Goal: Find specific page/section: Find specific page/section

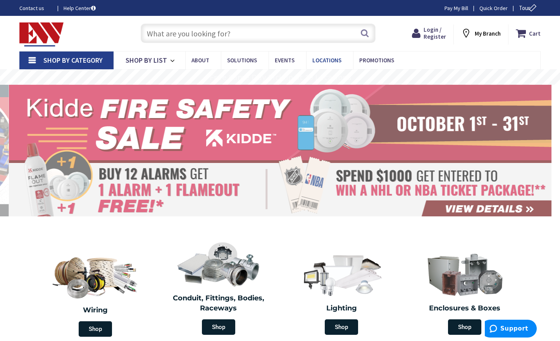
click at [331, 62] on span "Locations" at bounding box center [326, 60] width 29 height 7
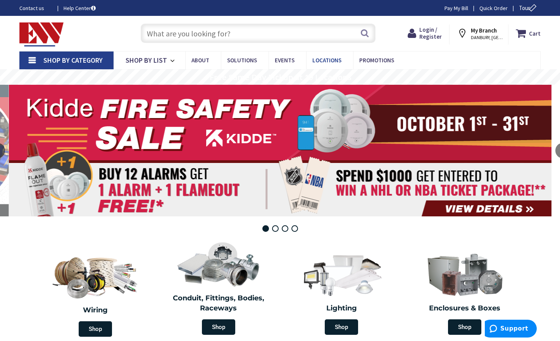
click at [331, 62] on span "Locations" at bounding box center [326, 60] width 29 height 7
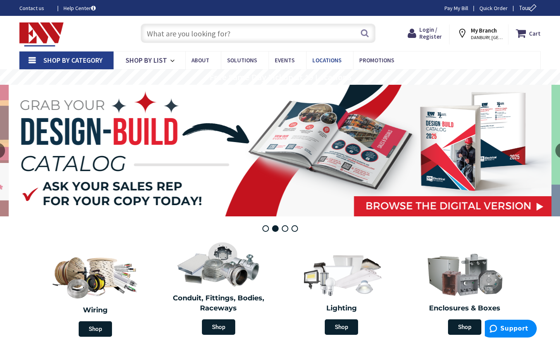
click at [325, 55] on link "Locations" at bounding box center [329, 60] width 47 height 17
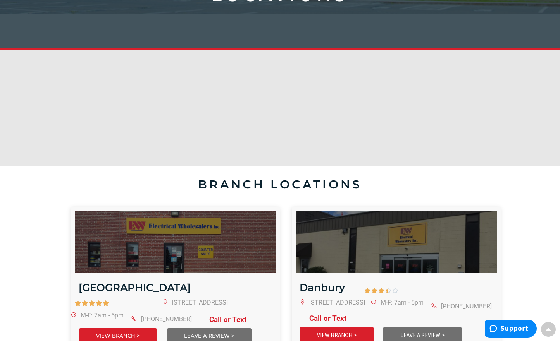
scroll to position [258, 0]
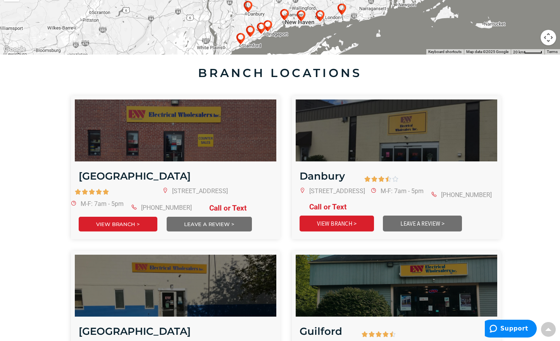
drag, startPoint x: 40, startPoint y: 0, endPoint x: 456, endPoint y: 2, distance: 416.2
